Goal: Task Accomplishment & Management: Use online tool/utility

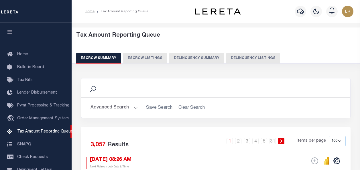
select select "100"
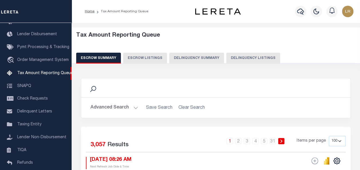
click at [244, 58] on button "Delinquency Listings" at bounding box center [253, 58] width 54 height 11
select select "100"
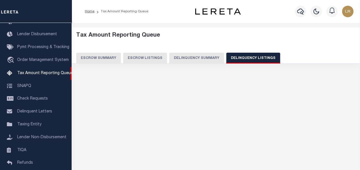
select select "100"
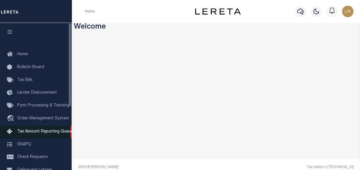
click at [22, 132] on span "Tax Amount Reporting Queue" at bounding box center [45, 132] width 56 height 4
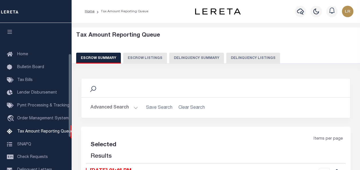
select select "100"
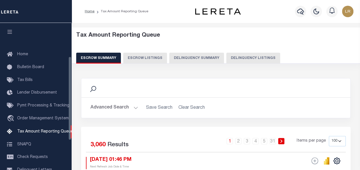
scroll to position [58, 0]
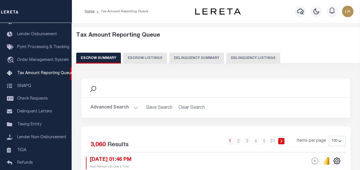
click at [239, 60] on button "Delinquency Listings" at bounding box center [253, 58] width 54 height 11
select select "100"
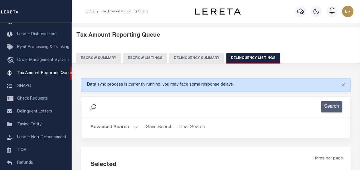
select select "100"
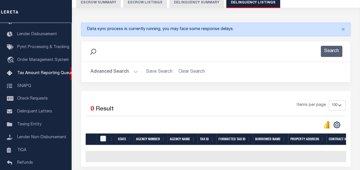
scroll to position [57, 0]
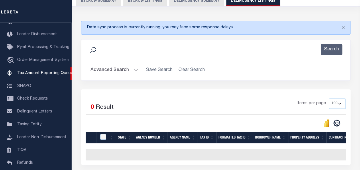
click at [114, 72] on button "Advanced Search" at bounding box center [113, 70] width 47 height 11
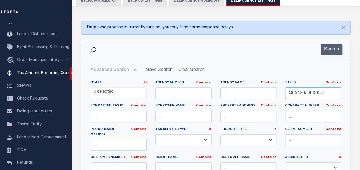
drag, startPoint x: 325, startPoint y: 91, endPoint x: 277, endPoint y: 91, distance: 48.1
click at [277, 91] on div "State In In AK AL AR AZ CA CO CT DC DE FL GA GU HI IA ID IL IN KS KY LA MA MD M…" at bounding box center [215, 140] width 259 height 121
paste input "M5620092000053"
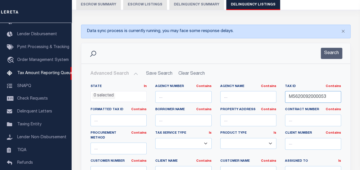
scroll to position [29, 0]
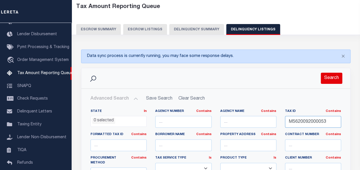
type input "M5620092000053"
click at [329, 75] on button "Search" at bounding box center [330, 78] width 21 height 11
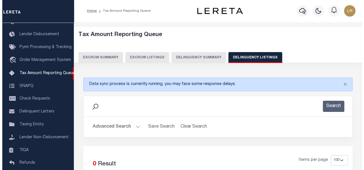
scroll to position [0, 0]
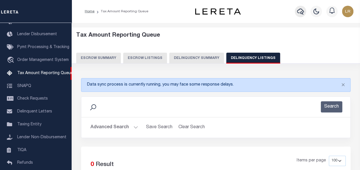
click at [299, 13] on icon "button" at bounding box center [300, 11] width 7 height 7
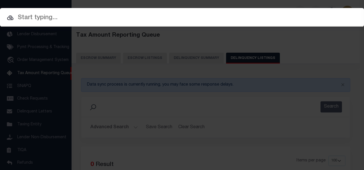
paste input "M5620092000053"
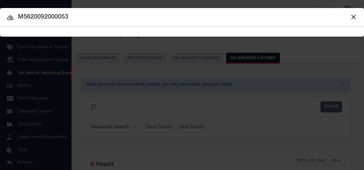
type input "M5620092000053"
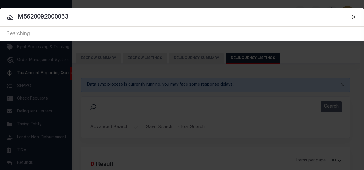
click at [10, 17] on icon at bounding box center [10, 17] width 6 height 5
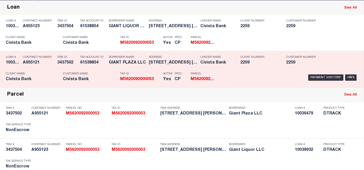
scroll to position [57, 0]
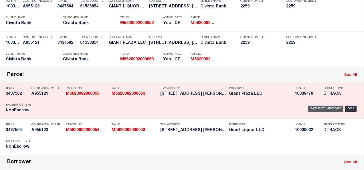
click at [328, 106] on div "Payment History" at bounding box center [325, 109] width 35 height 6
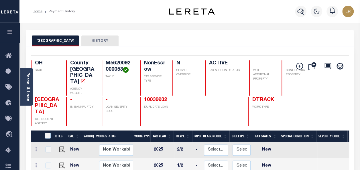
scroll to position [57, 0]
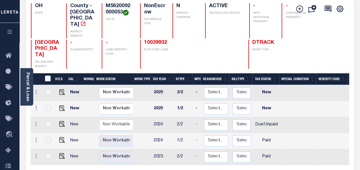
drag, startPoint x: 9, startPoint y: 151, endPoint x: 30, endPoint y: 144, distance: 22.8
click at [9, 151] on icon at bounding box center [9, 150] width 9 height 7
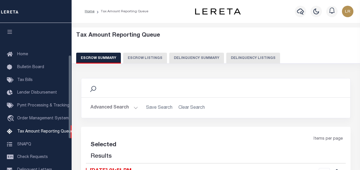
click at [246, 60] on button "Delinquency Listings" at bounding box center [253, 58] width 54 height 11
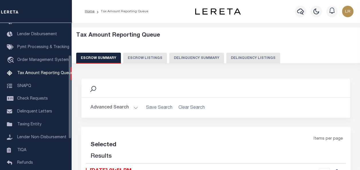
select select
select select "100"
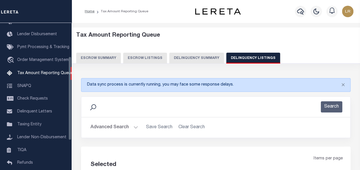
select select "100"
click at [115, 128] on button "Advanced Search" at bounding box center [113, 127] width 47 height 11
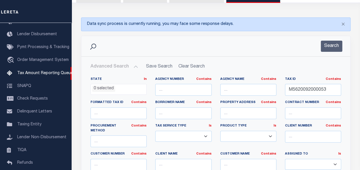
scroll to position [86, 0]
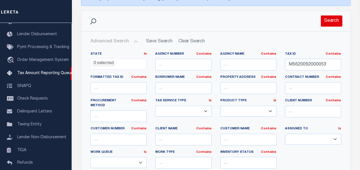
click at [333, 19] on button "Search" at bounding box center [330, 20] width 21 height 11
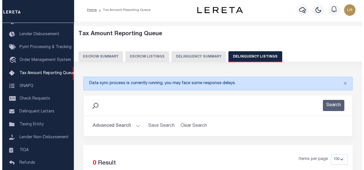
scroll to position [0, 0]
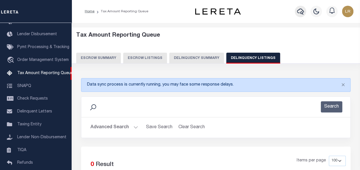
click at [300, 12] on icon "button" at bounding box center [300, 12] width 7 height 6
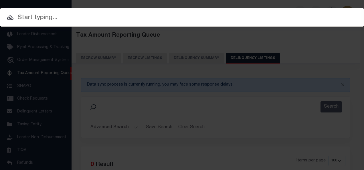
paste input "M5620092000053"
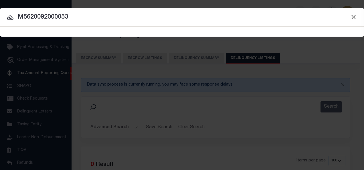
type input "M5620092000053"
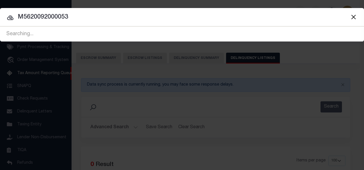
click at [10, 16] on icon at bounding box center [10, 17] width 7 height 7
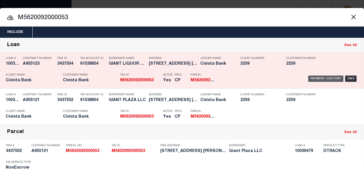
click at [313, 79] on div "Payment History" at bounding box center [325, 79] width 35 height 6
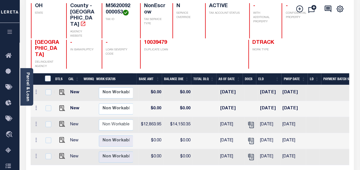
scroll to position [0, 200]
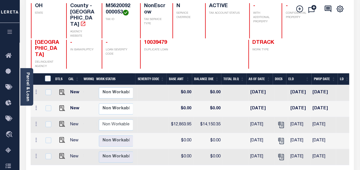
drag, startPoint x: 184, startPoint y: 148, endPoint x: 276, endPoint y: 152, distance: 92.5
click at [278, 153] on div "DTLS CAL WorkQ Work Status Work Type Tax Year RType MPO ReasonCode BillType Tax…" at bounding box center [190, 133] width 318 height 121
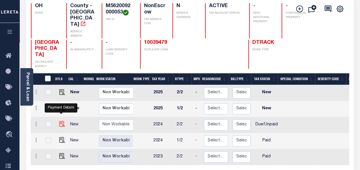
click at [60, 121] on img "" at bounding box center [62, 124] width 6 height 6
checkbox input "true"
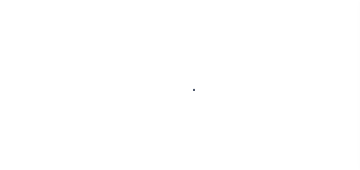
select select "DUE"
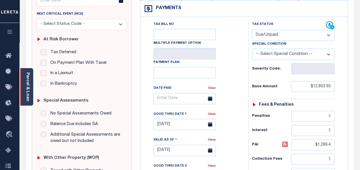
scroll to position [172, 0]
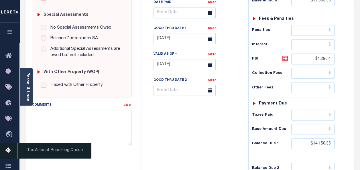
click at [6, 150] on icon at bounding box center [9, 150] width 9 height 7
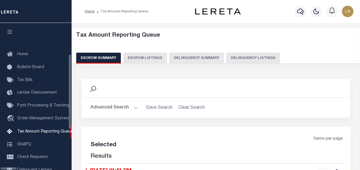
click at [234, 60] on button "Delinquency Listings" at bounding box center [253, 58] width 54 height 11
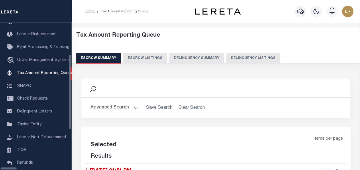
select select "100"
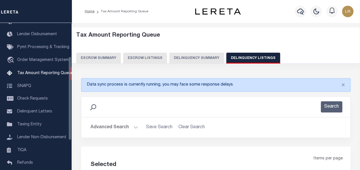
select select "100"
click at [118, 127] on button "Advanced Search" at bounding box center [113, 127] width 47 height 11
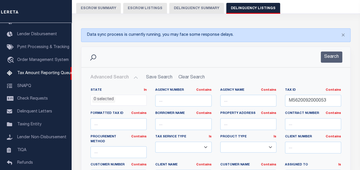
scroll to position [57, 0]
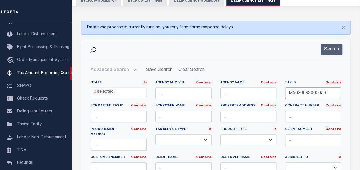
drag, startPoint x: 330, startPoint y: 93, endPoint x: 263, endPoint y: 93, distance: 67.8
click at [263, 93] on div "State In In AK AL AR AZ CA CO CT DC DE FL GA GU HI IA ID IL IN KS [GEOGRAPHIC_D…" at bounding box center [215, 140] width 259 height 121
paste input "450000004"
type input "M5620450000004"
click at [328, 49] on button "Search" at bounding box center [330, 49] width 21 height 11
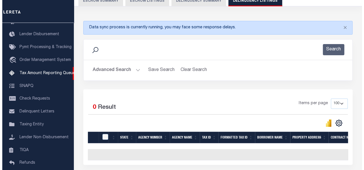
scroll to position [0, 0]
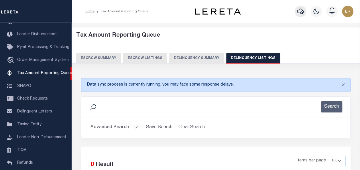
click at [300, 9] on icon "button" at bounding box center [300, 11] width 7 height 7
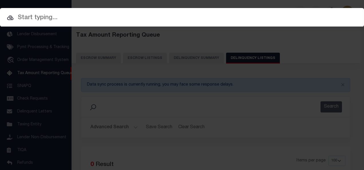
paste input "M5620450000004"
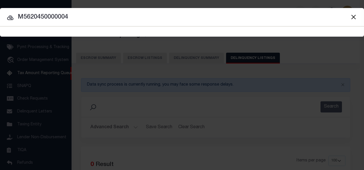
type input "M5620450000004"
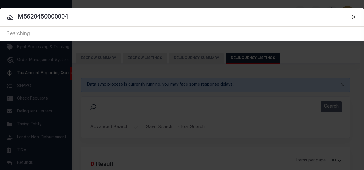
click at [8, 17] on icon at bounding box center [10, 17] width 6 height 5
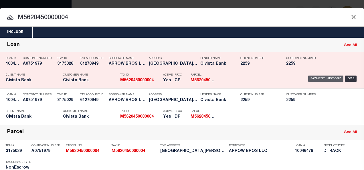
click at [318, 76] on div "Payment History" at bounding box center [325, 79] width 35 height 6
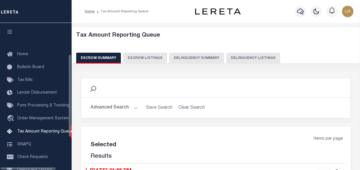
select select
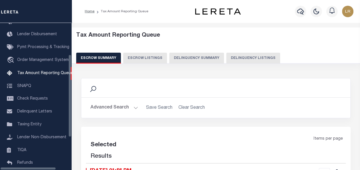
select select
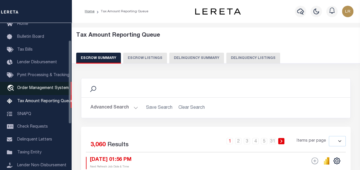
scroll to position [30, 0]
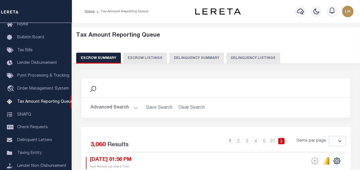
click at [233, 56] on button "Delinquency Listings" at bounding box center [253, 58] width 54 height 11
select select
select select "100"
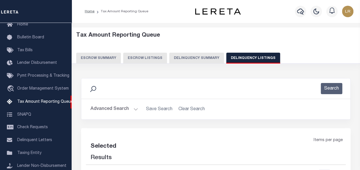
select select "100"
click at [109, 110] on button "Advanced Search" at bounding box center [113, 109] width 47 height 11
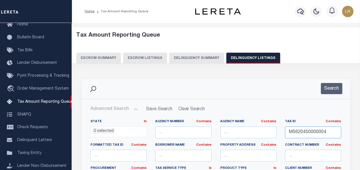
drag, startPoint x: 329, startPoint y: 131, endPoint x: 279, endPoint y: 131, distance: 50.4
paste input "P6411022000075"
type input "P6411022000075"
click at [331, 90] on button "Search" at bounding box center [330, 88] width 21 height 11
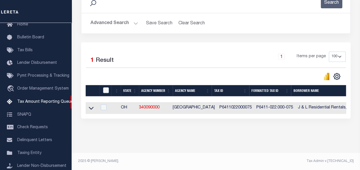
scroll to position [90, 0]
click at [92, 105] on icon at bounding box center [91, 108] width 5 height 6
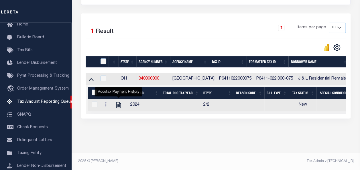
scroll to position [94, 0]
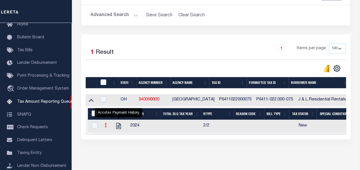
click at [104, 125] on link at bounding box center [105, 126] width 6 height 5
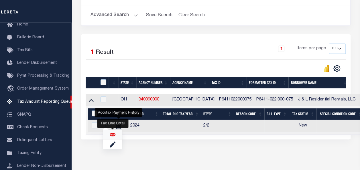
click at [111, 134] on img "" at bounding box center [113, 135] width 6 height 6
checkbox input "true"
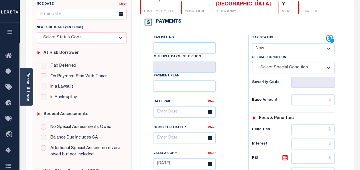
scroll to position [86, 0]
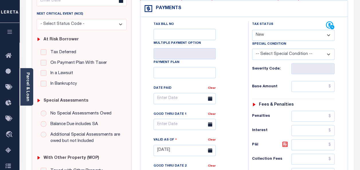
click at [267, 35] on select "- Select Status Code - Open Due/Unpaid Paid Incomplete No Tax Due Internal Refu…" at bounding box center [293, 35] width 82 height 11
select select "OP2"
click at [252, 30] on select "- Select Status Code - Open Due/Unpaid Paid Incomplete No Tax Due Internal Refu…" at bounding box center [293, 35] width 82 height 11
type input "[DATE]"
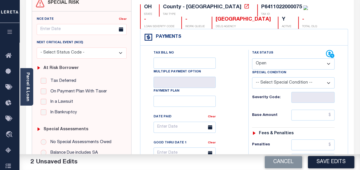
scroll to position [57, 0]
click at [278, 62] on select "- Select Status Code - Open Due/Unpaid Paid Incomplete No Tax Due Internal Refu…" at bounding box center [293, 63] width 82 height 11
select select "PYD"
click at [252, 58] on select "- Select Status Code - Open Due/Unpaid Paid Incomplete No Tax Due Internal Refu…" at bounding box center [293, 63] width 82 height 11
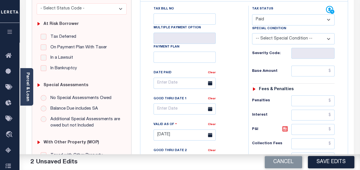
scroll to position [143, 0]
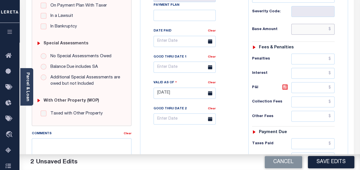
click at [309, 29] on input "text" at bounding box center [312, 29] width 43 height 11
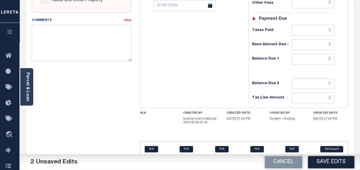
scroll to position [258, 0]
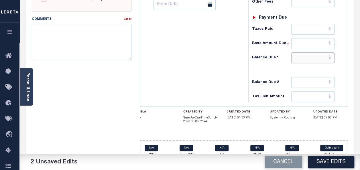
type input "$0.00"
click at [304, 58] on input "text" at bounding box center [312, 57] width 43 height 11
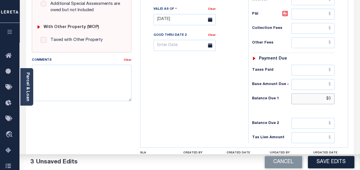
scroll to position [114, 0]
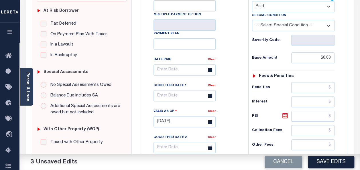
type input "$0.00"
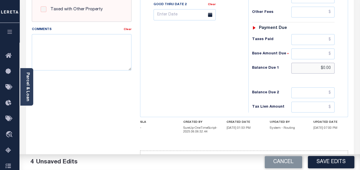
scroll to position [264, 0]
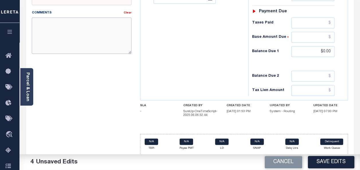
click at [56, 39] on textarea "Comments" at bounding box center [82, 35] width 100 height 36
type textarea "Spoke to TC Nichole"
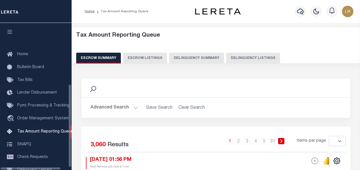
select select
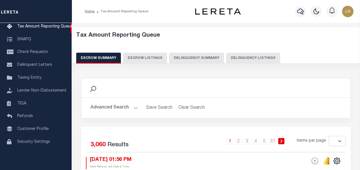
click at [129, 108] on button "Advanced Search" at bounding box center [113, 107] width 47 height 11
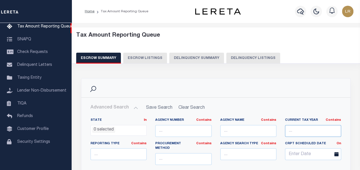
click at [307, 130] on input "text" at bounding box center [313, 131] width 56 height 12
paste input "P6412202000023"
type input "P6412202000023"
click at [240, 56] on button "Delinquency Listings" at bounding box center [253, 58] width 54 height 11
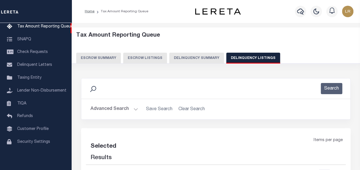
select select "100"
click at [108, 106] on button "Advanced Search" at bounding box center [113, 109] width 47 height 11
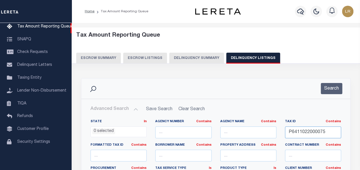
drag, startPoint x: 324, startPoint y: 130, endPoint x: 273, endPoint y: 135, distance: 51.8
paste input "2202000023"
click at [328, 90] on button "Search" at bounding box center [330, 88] width 21 height 11
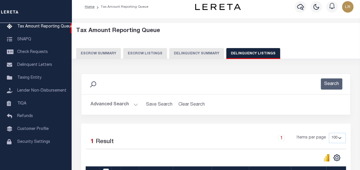
scroll to position [4, 0]
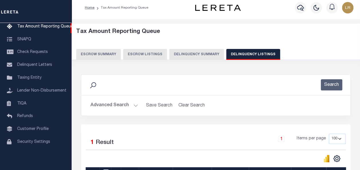
click at [125, 105] on button "Advanced Search" at bounding box center [113, 105] width 47 height 11
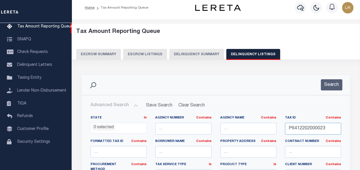
drag, startPoint x: 332, startPoint y: 126, endPoint x: 267, endPoint y: 131, distance: 64.9
paste input "62012000107"
type input "P6462012000107"
click at [327, 86] on button "Search" at bounding box center [330, 84] width 21 height 11
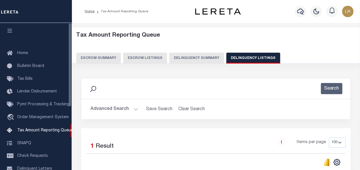
scroll to position [0, 0]
